Goal: Information Seeking & Learning: Learn about a topic

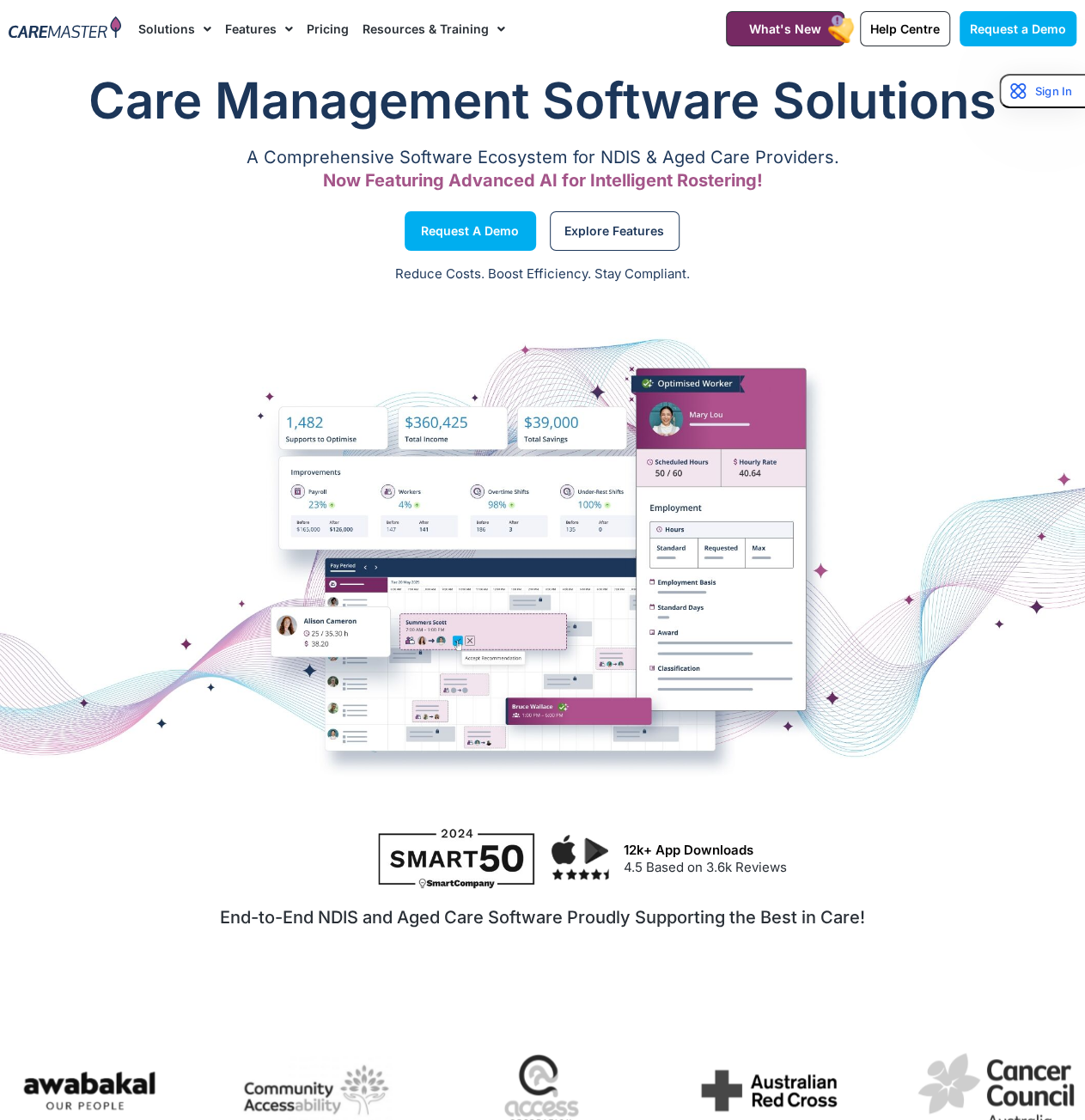
click at [182, 24] on link "Solutions" at bounding box center [175, 28] width 73 height 58
click at [177, 28] on link "Solutions" at bounding box center [175, 28] width 73 height 58
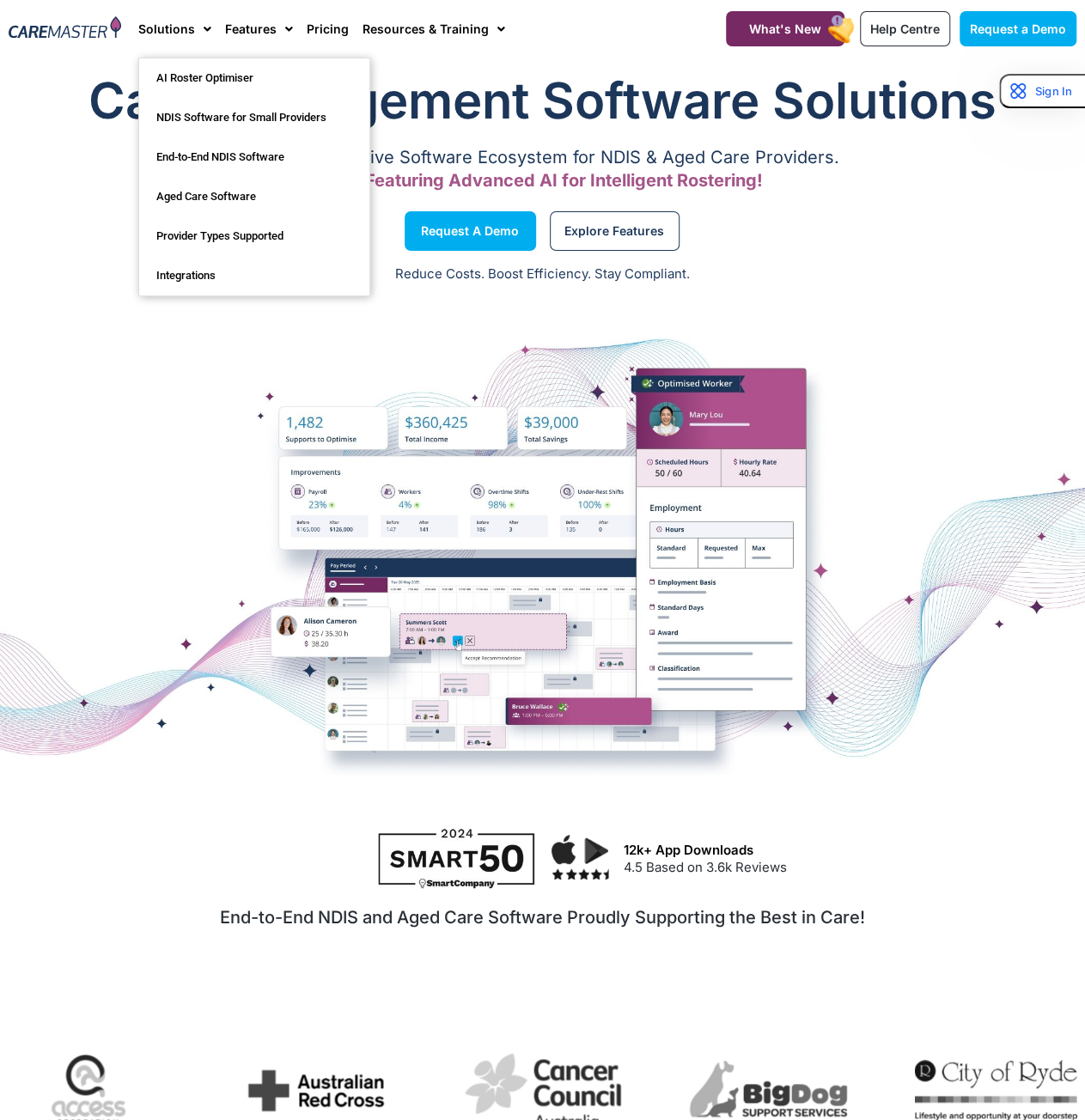
click at [305, 358] on div at bounding box center [542, 554] width 1085 height 515
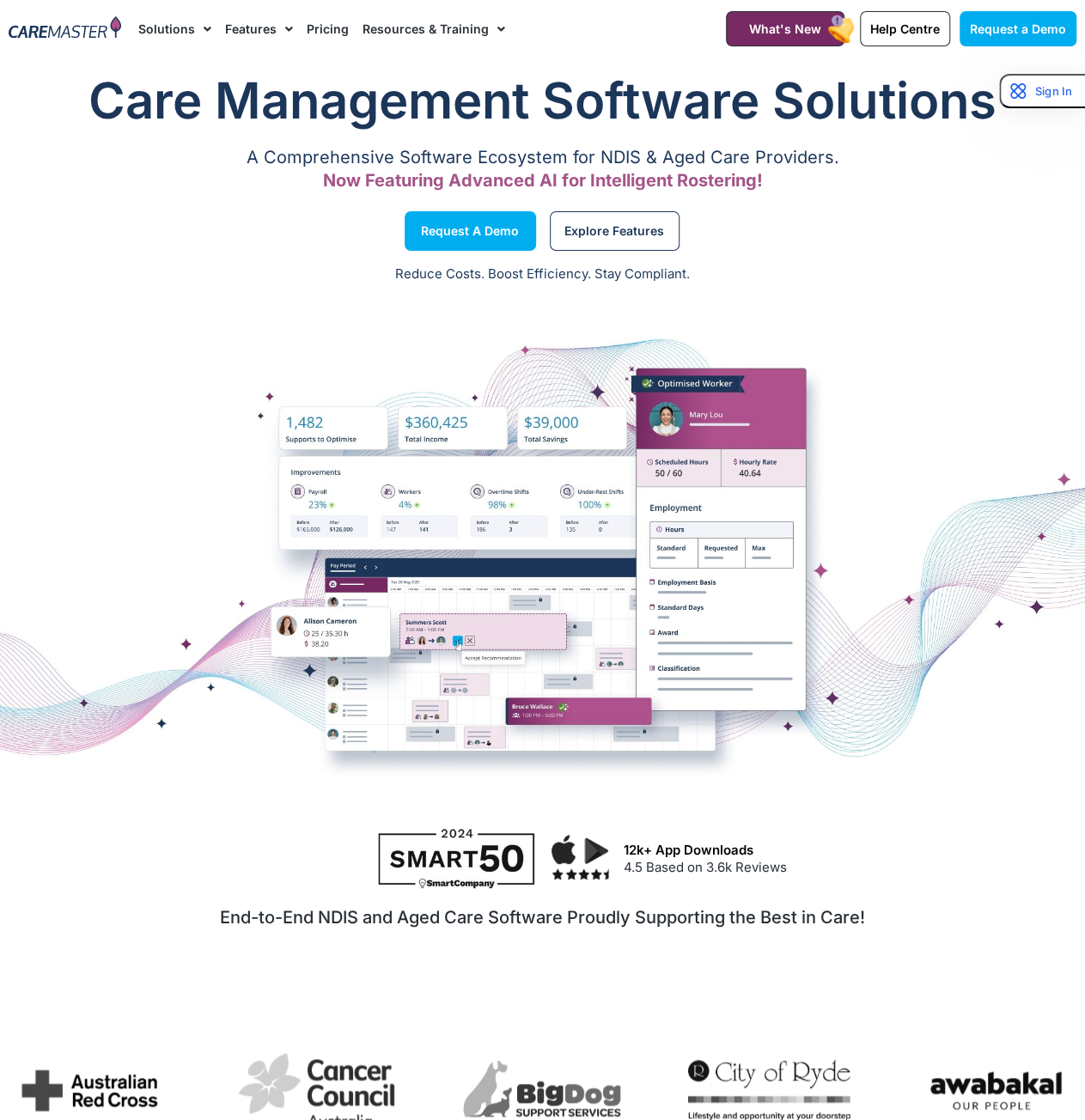
click at [203, 38] on span "Menu" at bounding box center [203, 29] width 17 height 29
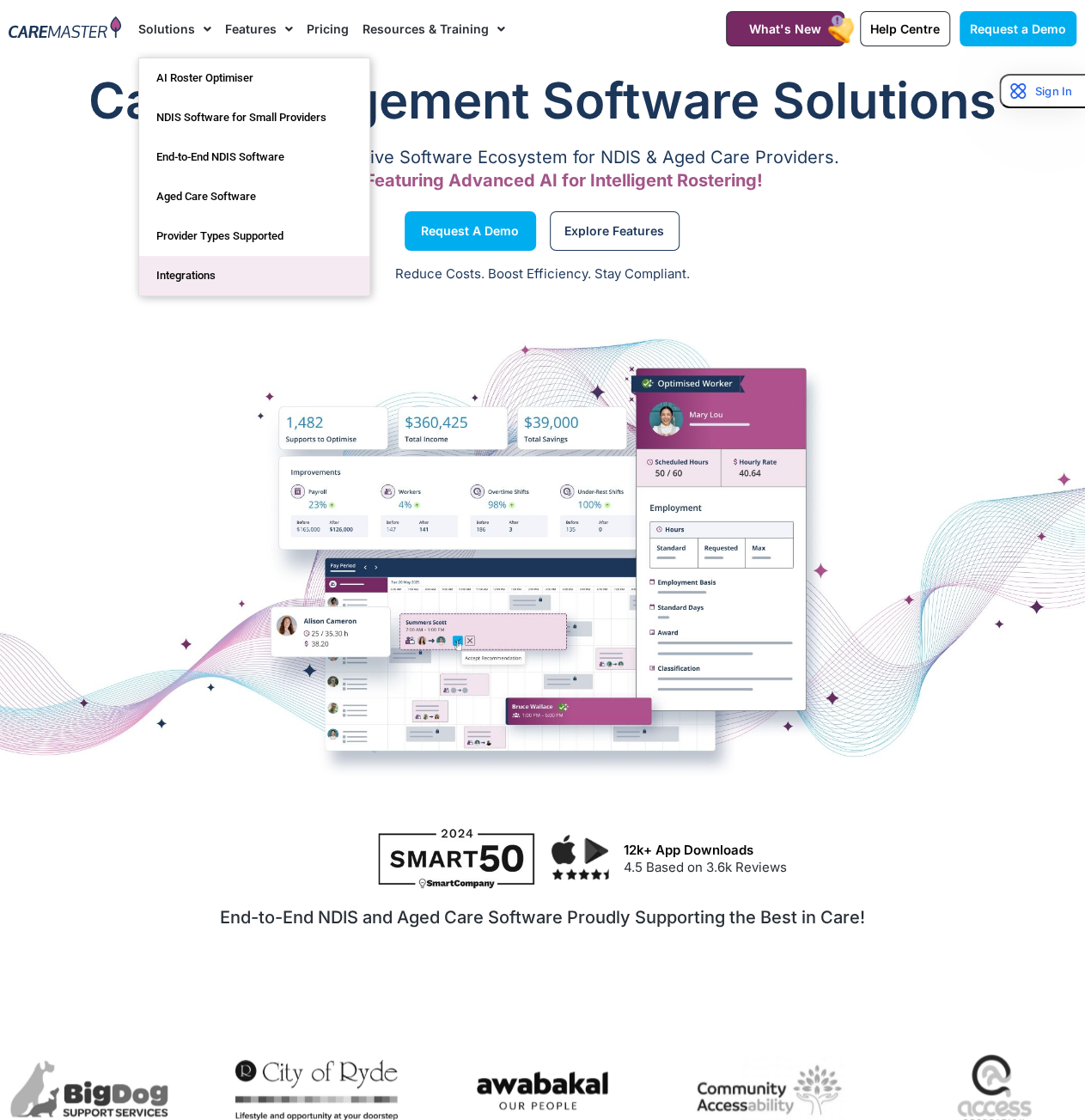
click at [224, 269] on link "Integrations" at bounding box center [254, 276] width 230 height 39
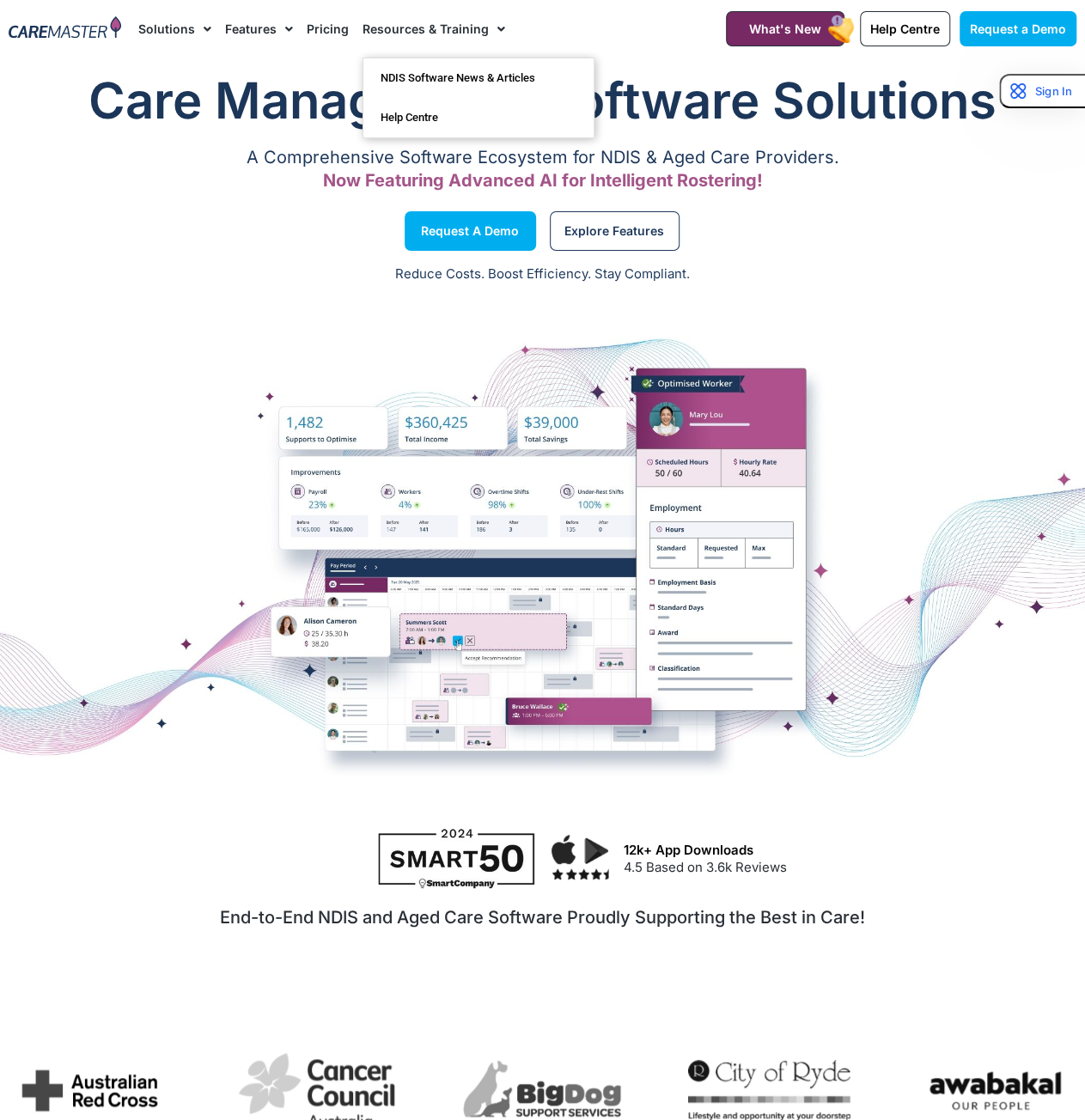
click at [459, 35] on link "Resources & Training" at bounding box center [433, 28] width 142 height 58
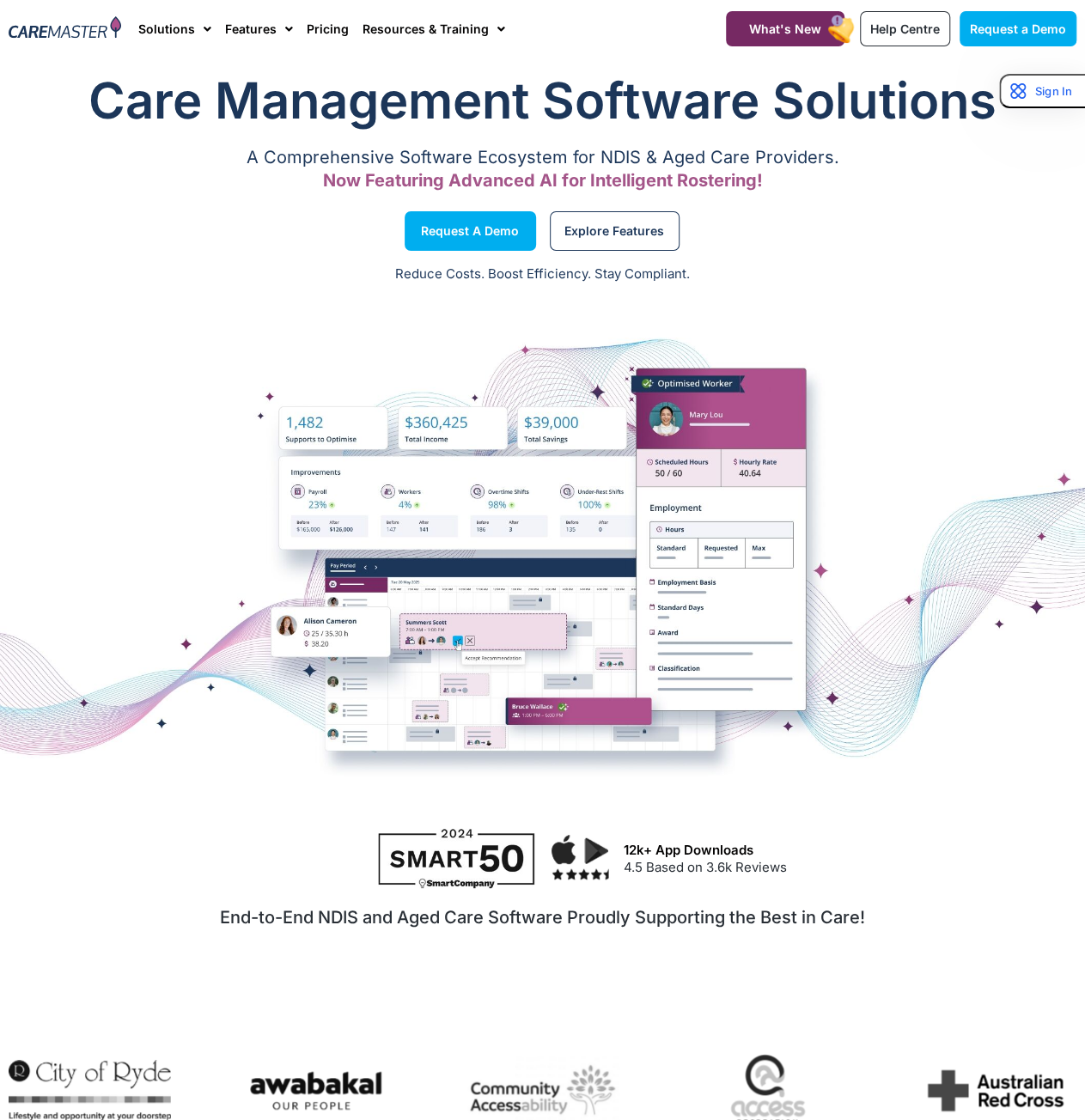
click at [227, 675] on div at bounding box center [542, 554] width 1085 height 344
